Goal: Complete application form: Complete application form

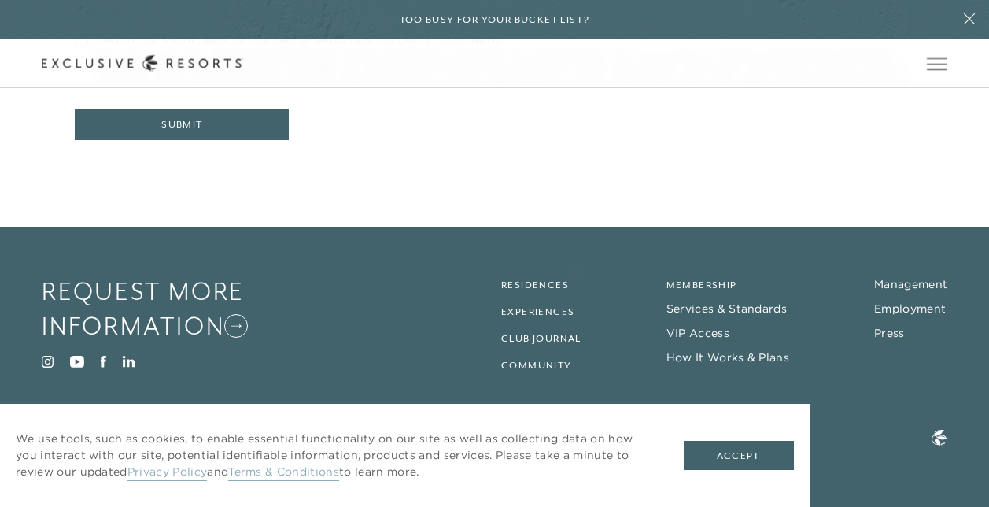
scroll to position [793, 0]
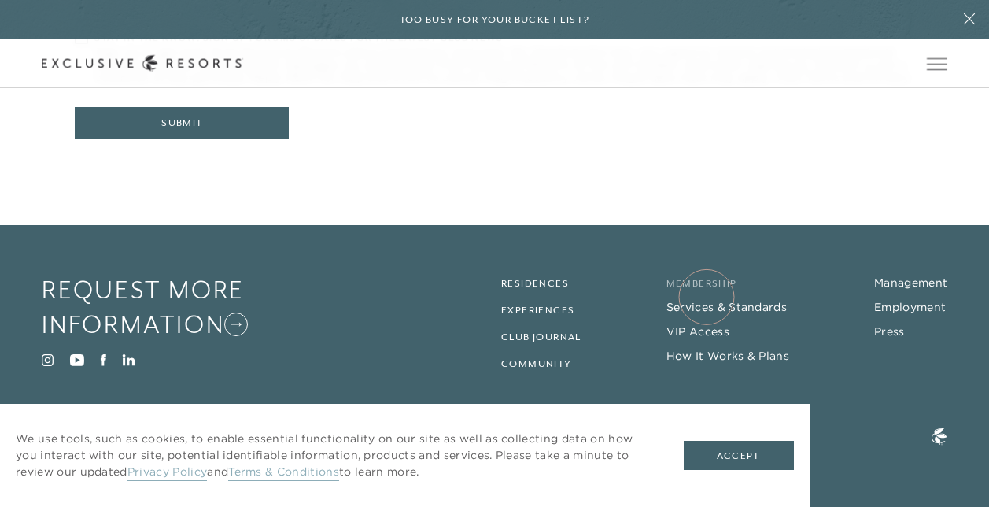
click at [707, 289] on link "Membership" at bounding box center [702, 283] width 71 height 11
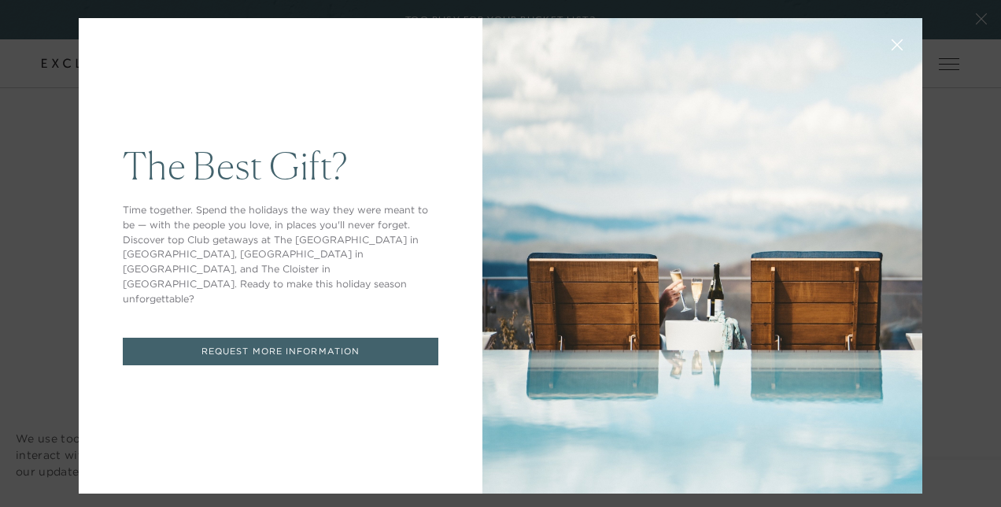
click at [263, 338] on link "REQUEST MORE INFORMATION" at bounding box center [281, 352] width 316 height 28
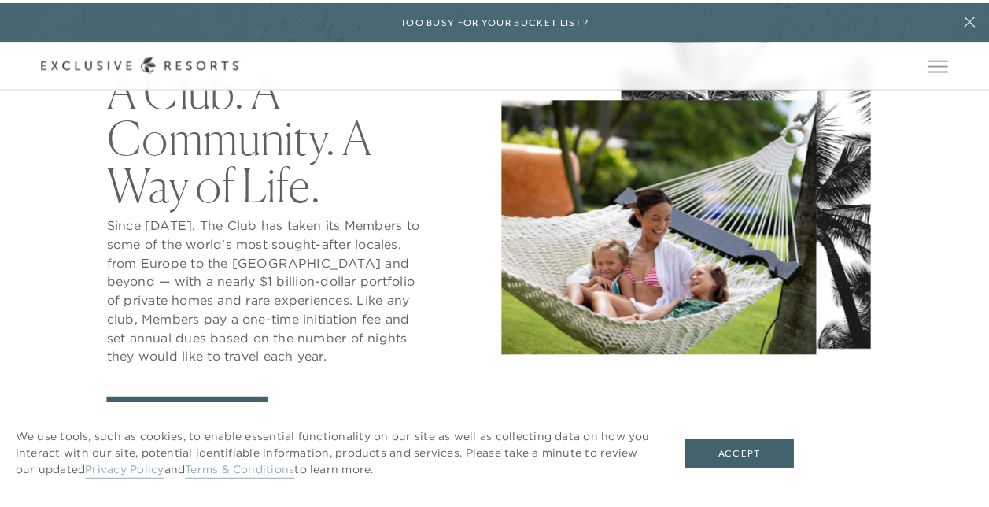
scroll to position [6123, 0]
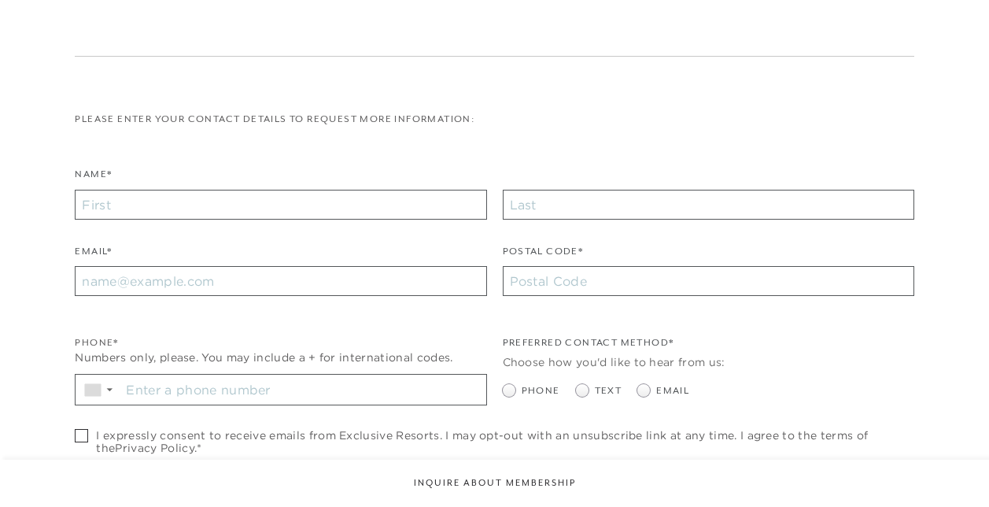
checkbox input "false"
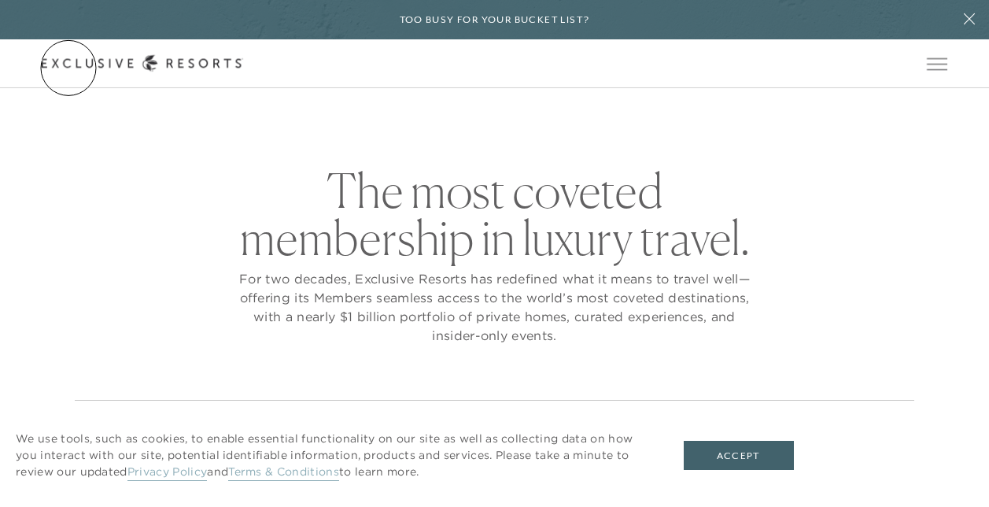
click at [0, 0] on link "Get Started" at bounding box center [0, 0] width 0 height 0
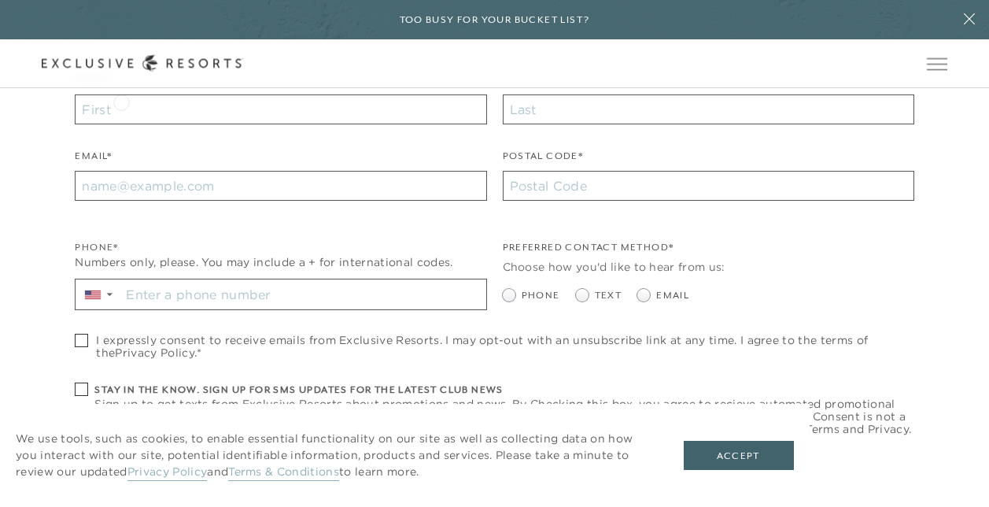
scroll to position [472, 0]
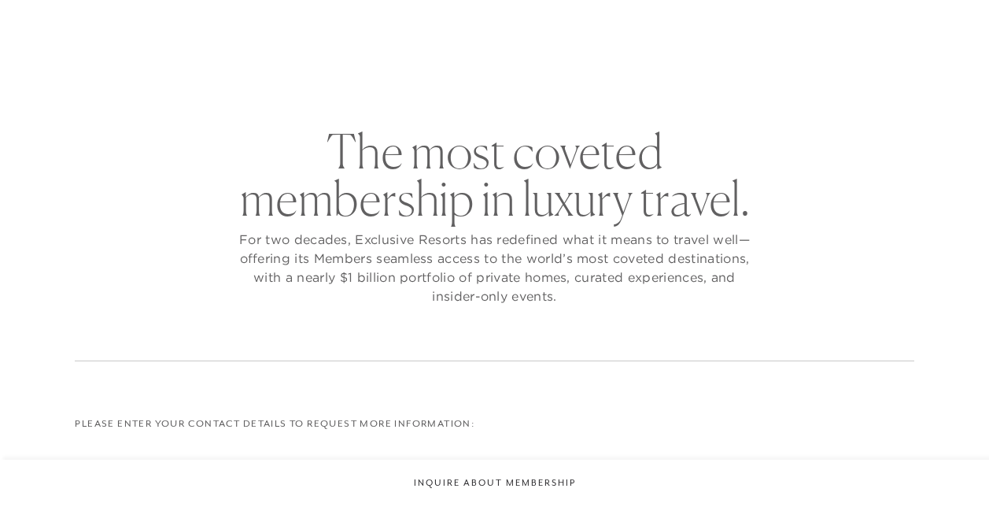
checkbox input "false"
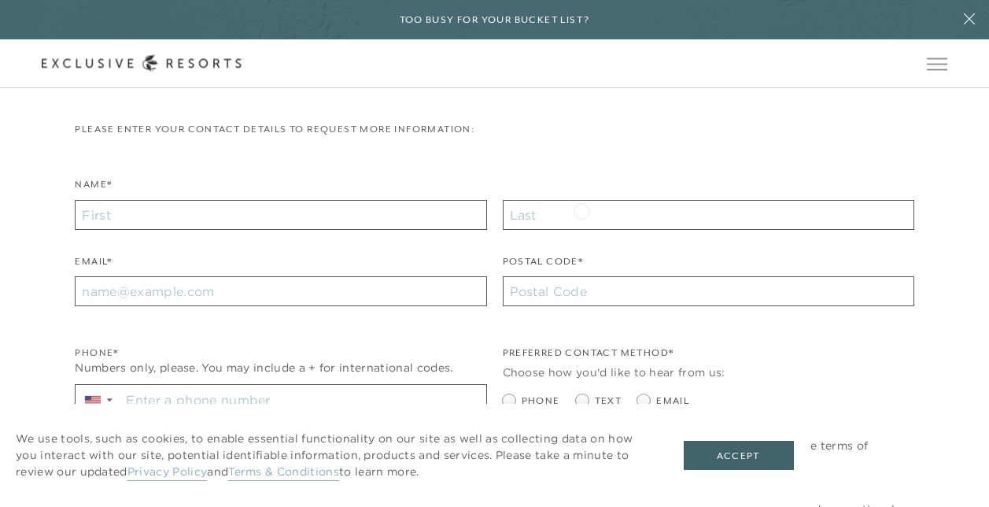
scroll to position [315, 0]
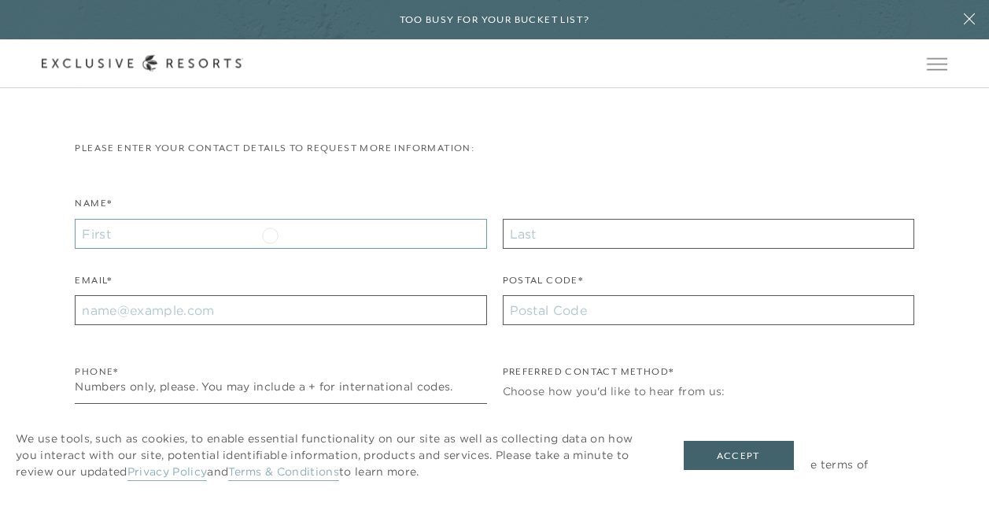
click at [270, 233] on input "Name*" at bounding box center [281, 234] width 412 height 30
type input "John"
type input "Paolucci"
type input "jtpaolucci@yahoo.com"
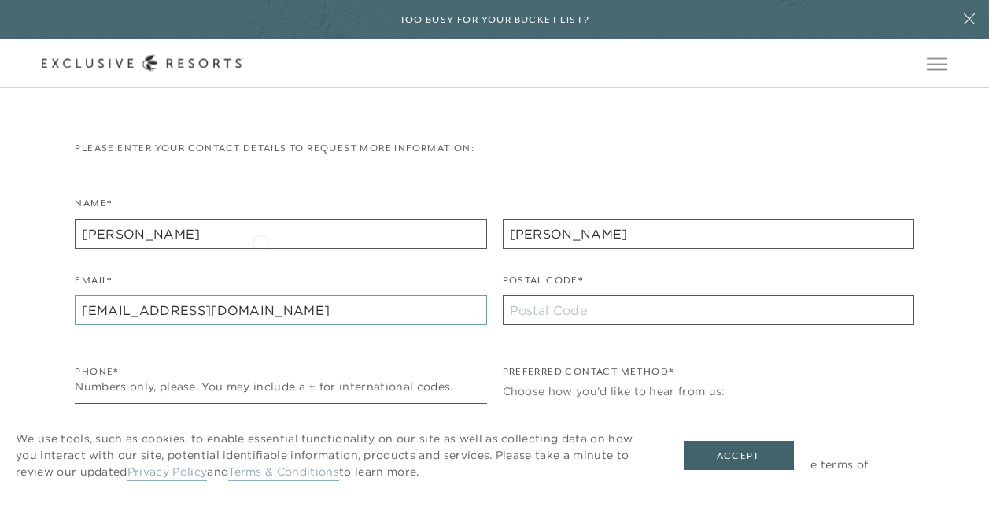
type input "08857"
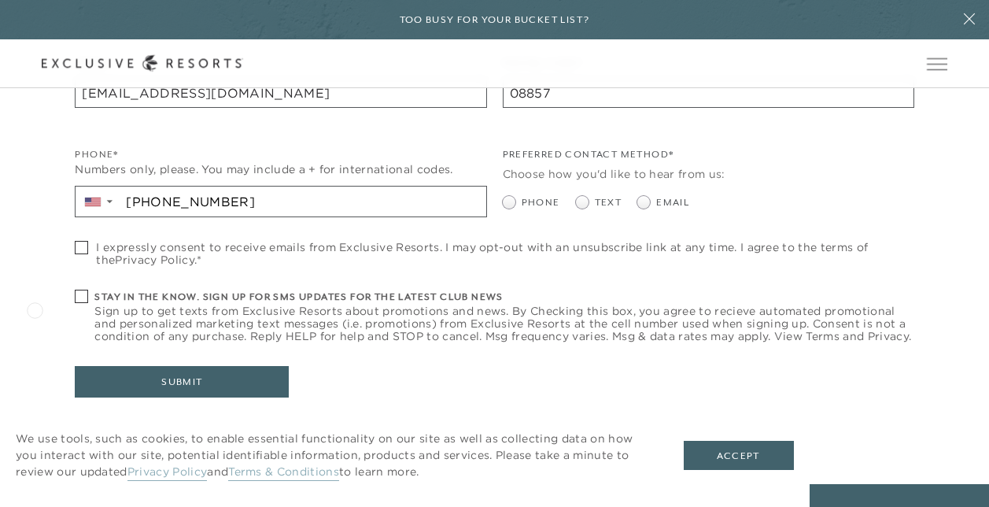
scroll to position [551, 0]
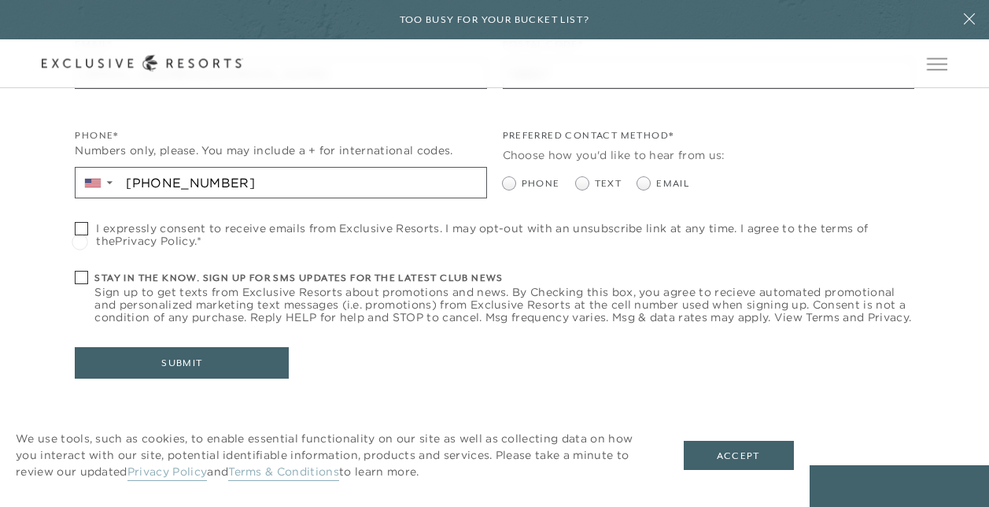
type input "+1 617 510 0106"
click at [79, 240] on label "I expressly consent to receive emails from Exclusive Resorts. I may opt-out wit…" at bounding box center [494, 234] width 839 height 25
checkbox input "true"
click at [87, 278] on span at bounding box center [81, 277] width 13 height 13
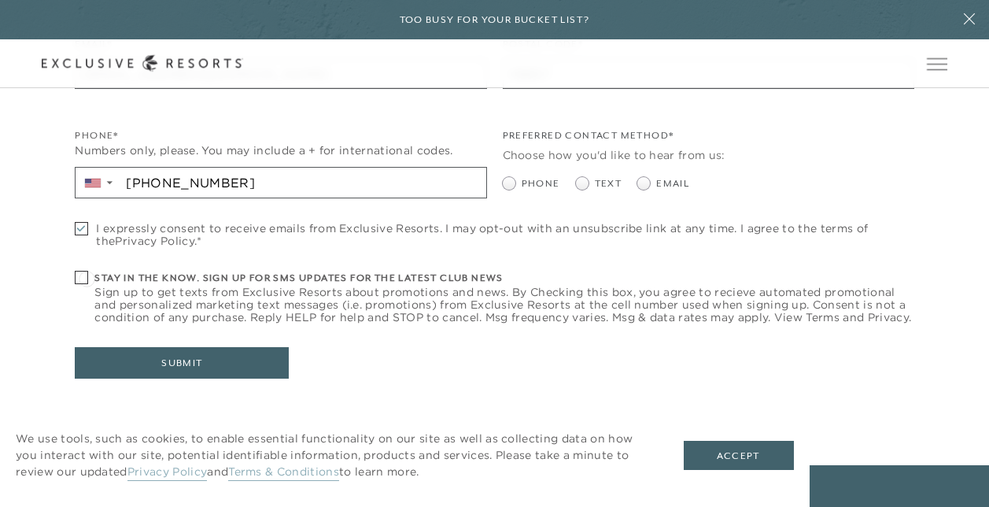
checkbox input "true"
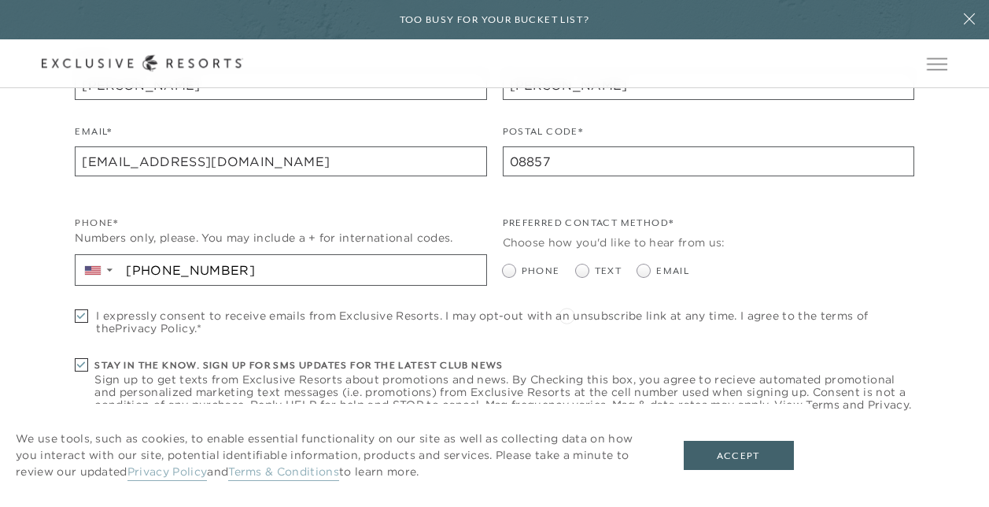
scroll to position [472, 0]
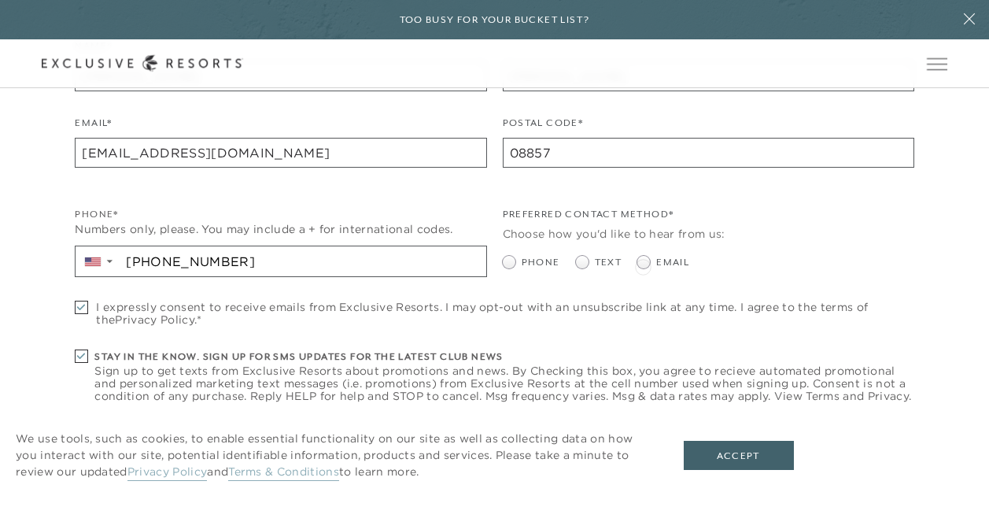
click at [643, 265] on span at bounding box center [643, 262] width 13 height 13
radio input "true"
click at [571, 260] on ul "Phone Text Email" at bounding box center [709, 262] width 412 height 15
click at [580, 263] on span at bounding box center [582, 262] width 13 height 13
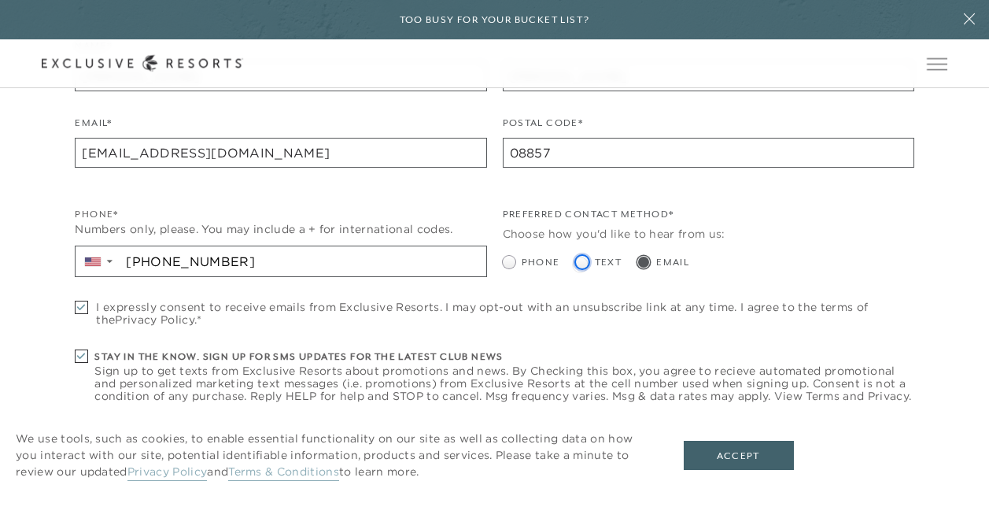
radio input "true"
click at [643, 264] on span at bounding box center [643, 262] width 13 height 13
radio input "true"
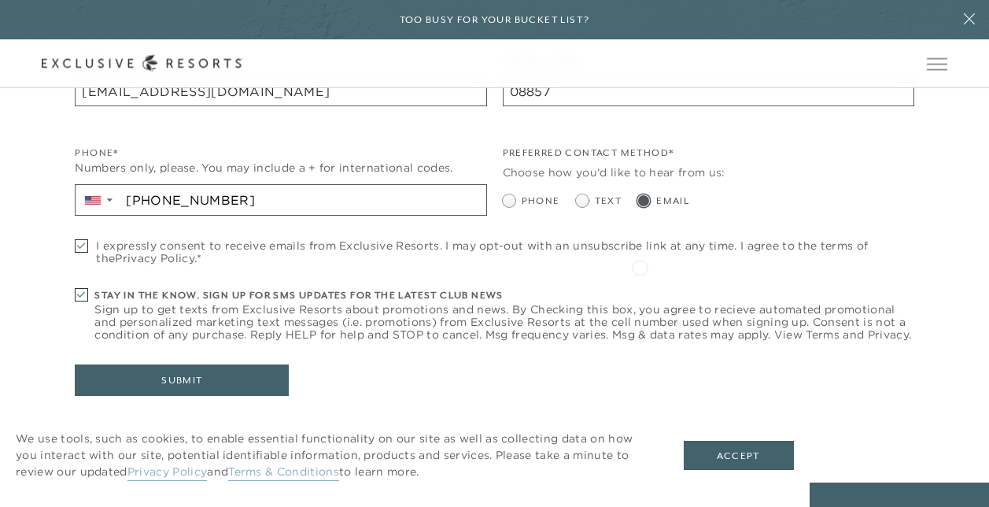
scroll to position [630, 0]
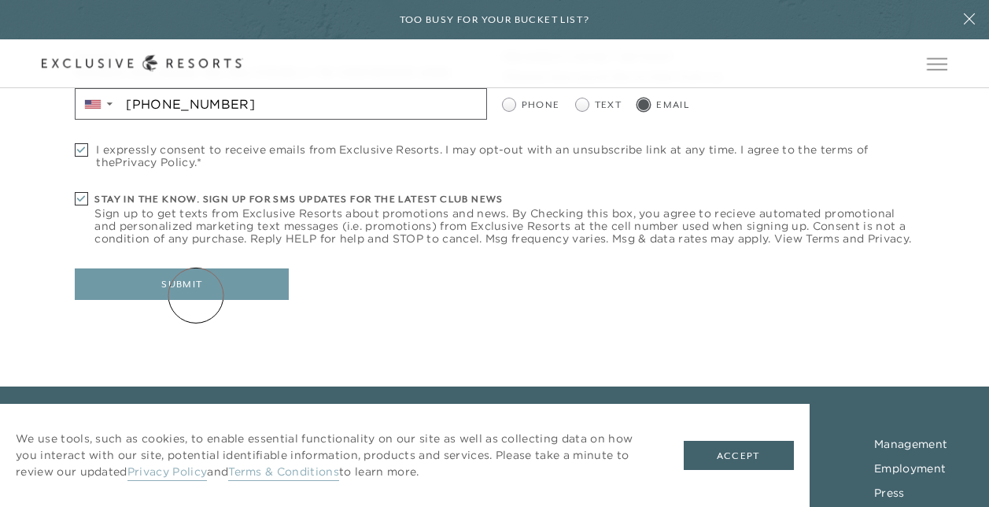
click at [196, 295] on button "Submit" at bounding box center [182, 283] width 214 height 31
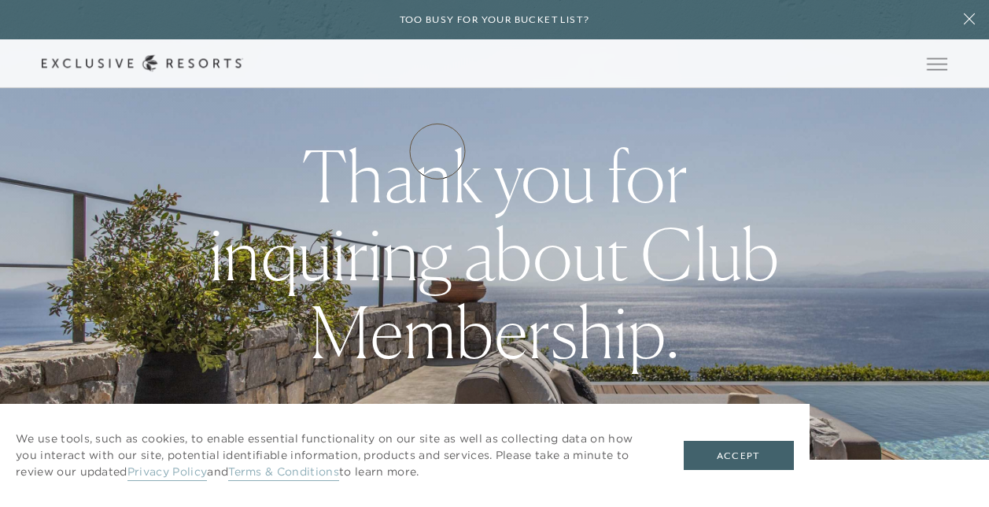
click at [0, 0] on link "How it works" at bounding box center [0, 0] width 0 height 0
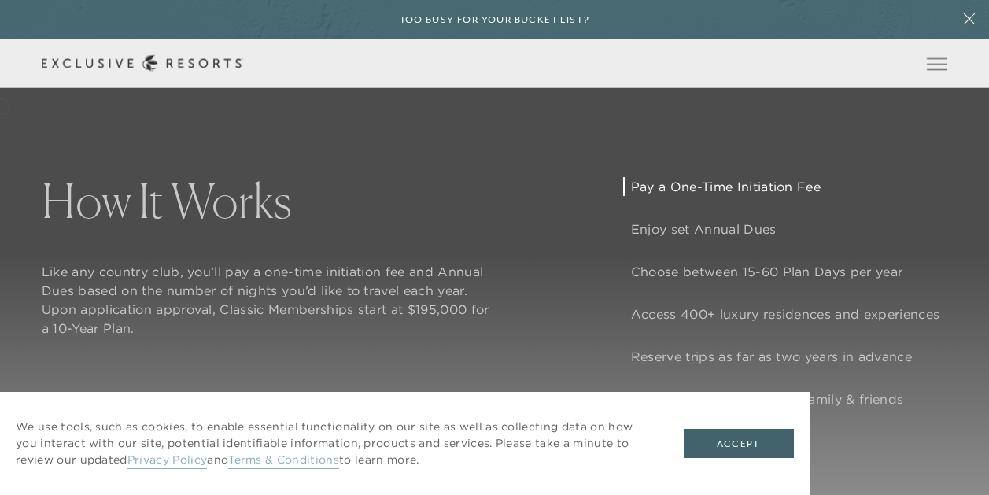
scroll to position [1102, 0]
